Goal: Navigation & Orientation: Go to known website

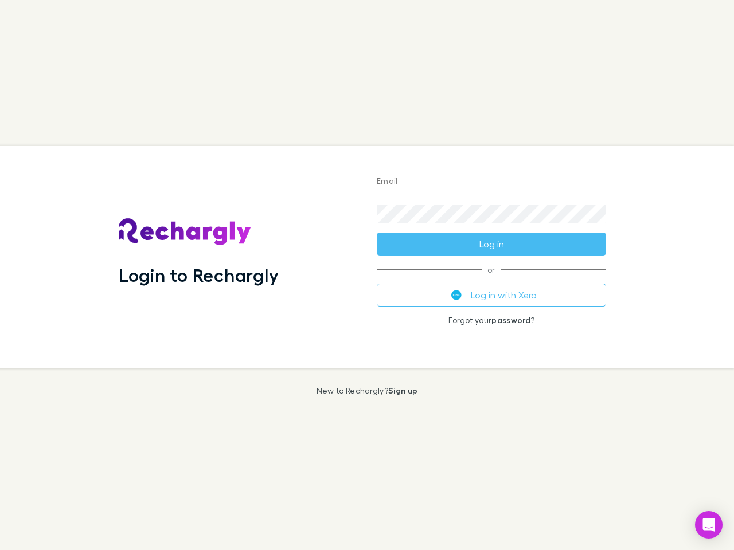
click at [367, 275] on div "Login to Rechargly" at bounding box center [239, 257] width 258 height 222
click at [491, 182] on input "Email" at bounding box center [491, 182] width 229 height 18
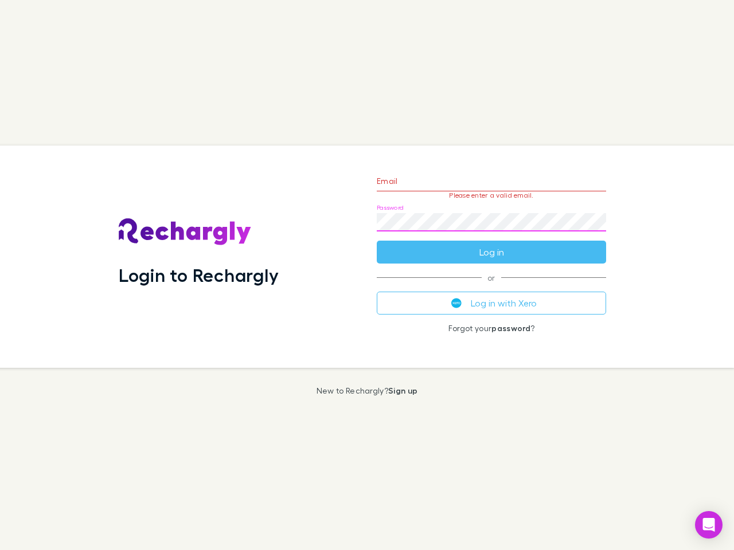
click at [491, 244] on form "Email Please enter a valid email. Password Log in" at bounding box center [491, 214] width 229 height 100
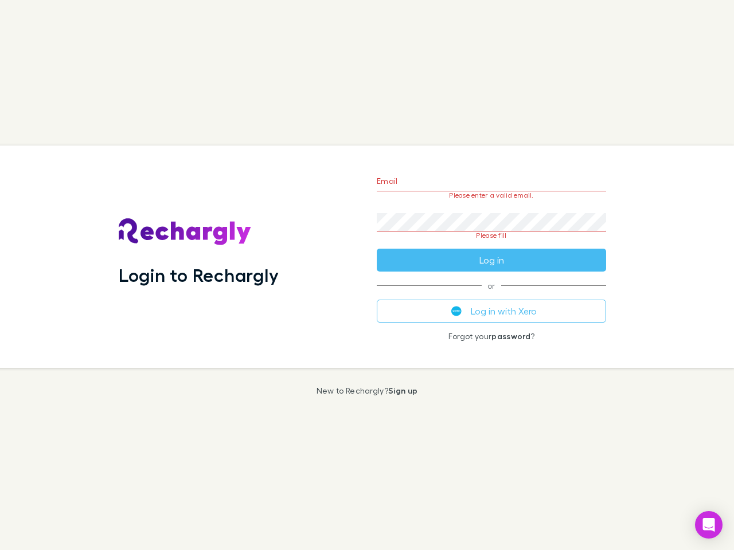
click at [491, 295] on div "Email Please enter a valid email. Password Please fill Log in or Log in with Xe…" at bounding box center [492, 257] width 248 height 222
click at [709, 525] on icon "Open Intercom Messenger" at bounding box center [709, 525] width 12 height 14
